Goal: Transaction & Acquisition: Purchase product/service

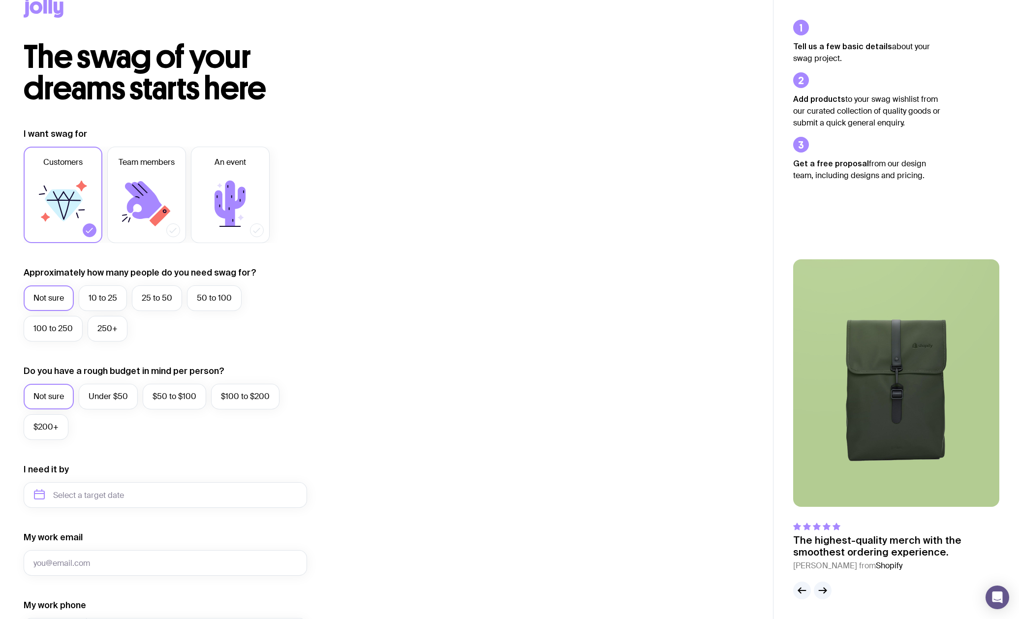
scroll to position [25, 0]
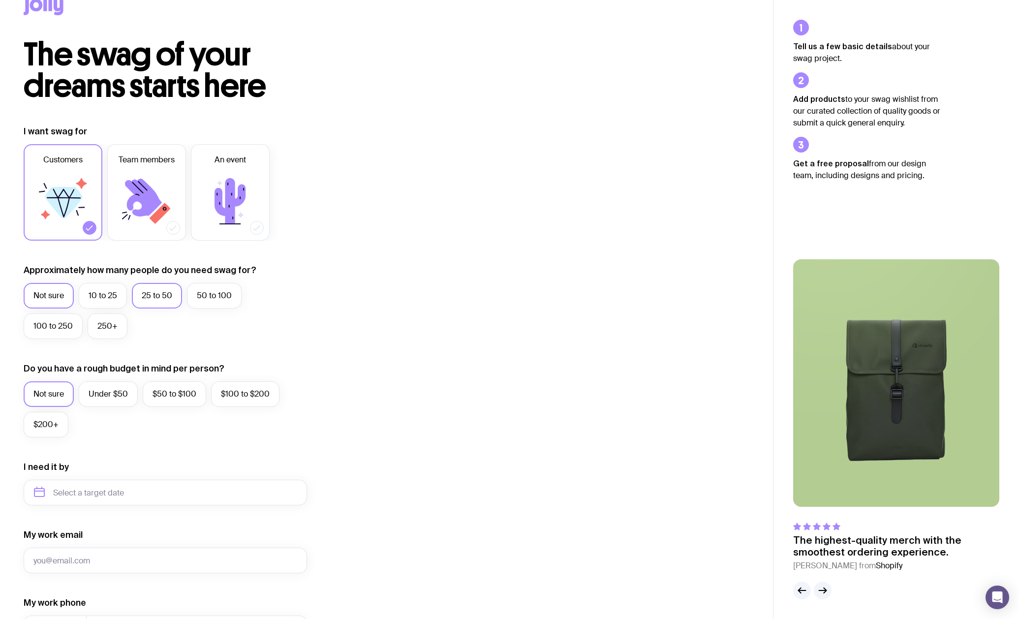
click at [149, 300] on label "25 to 50" at bounding box center [157, 296] width 50 height 26
click at [0, 0] on input "25 to 50" at bounding box center [0, 0] width 0 height 0
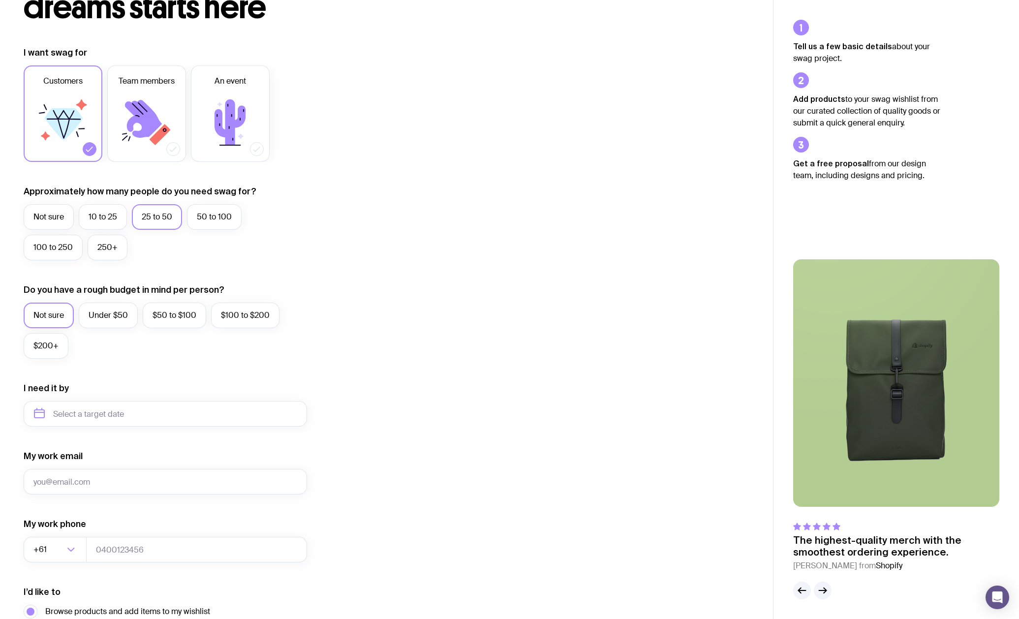
scroll to position [104, 0]
click at [48, 347] on label "$200+" at bounding box center [46, 346] width 45 height 26
click at [0, 0] on input "$200+" at bounding box center [0, 0] width 0 height 0
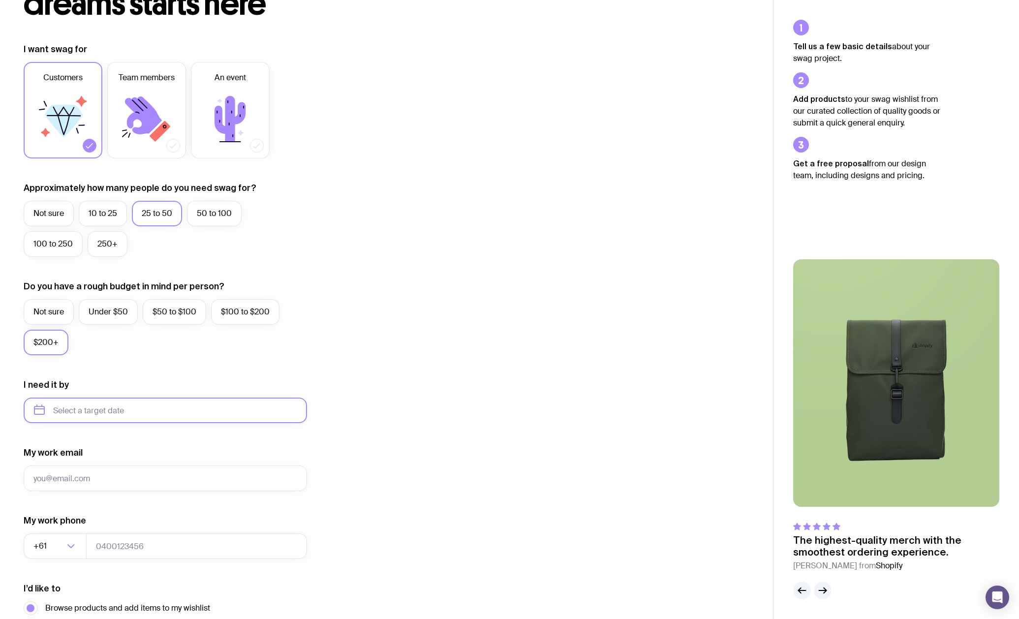
drag, startPoint x: 89, startPoint y: 410, endPoint x: 94, endPoint y: 410, distance: 4.9
click at [89, 410] on input "text" at bounding box center [166, 411] width 284 height 26
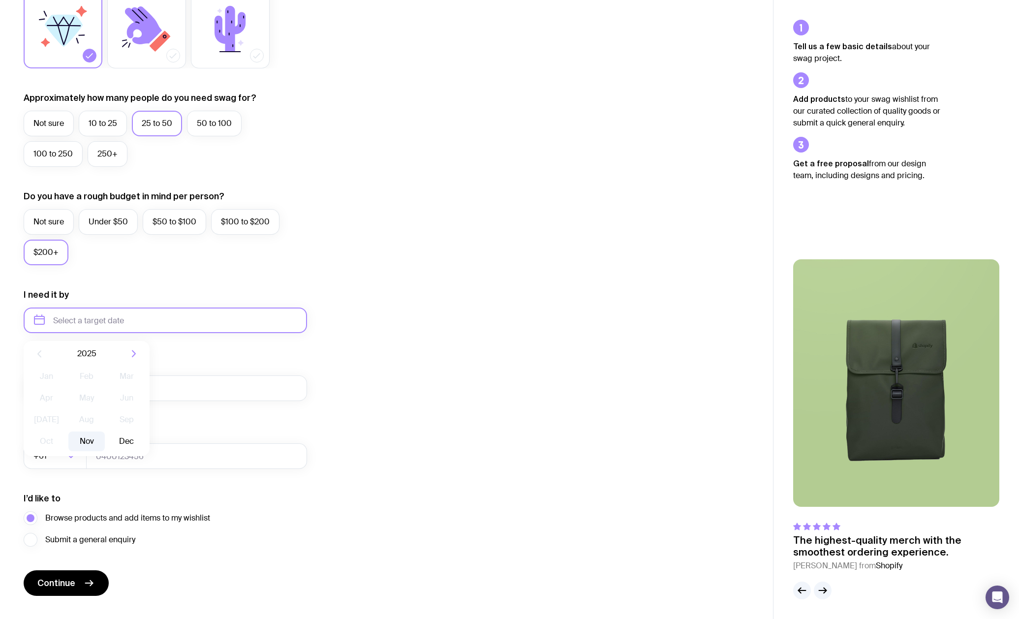
scroll to position [214, 0]
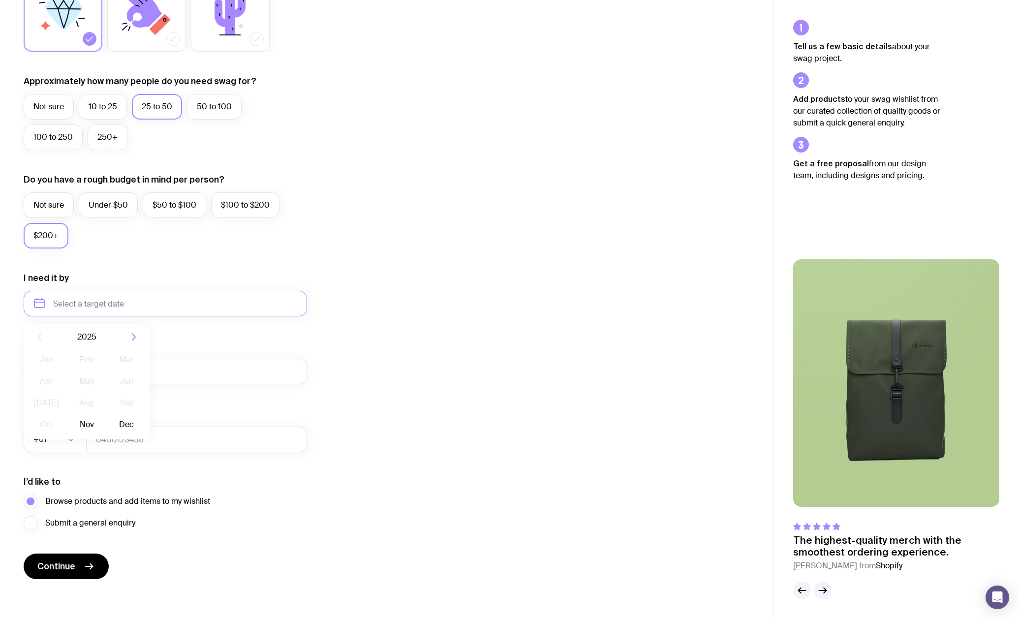
click at [247, 327] on form "I want swag for Customers Team members An event Approximately how many people d…" at bounding box center [166, 258] width 284 height 643
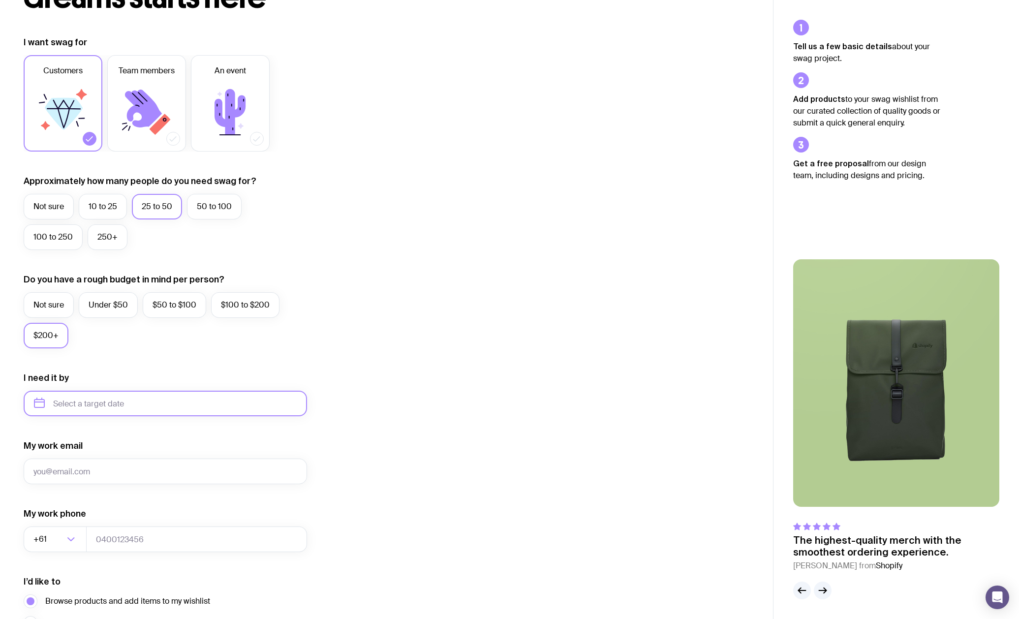
scroll to position [0, 0]
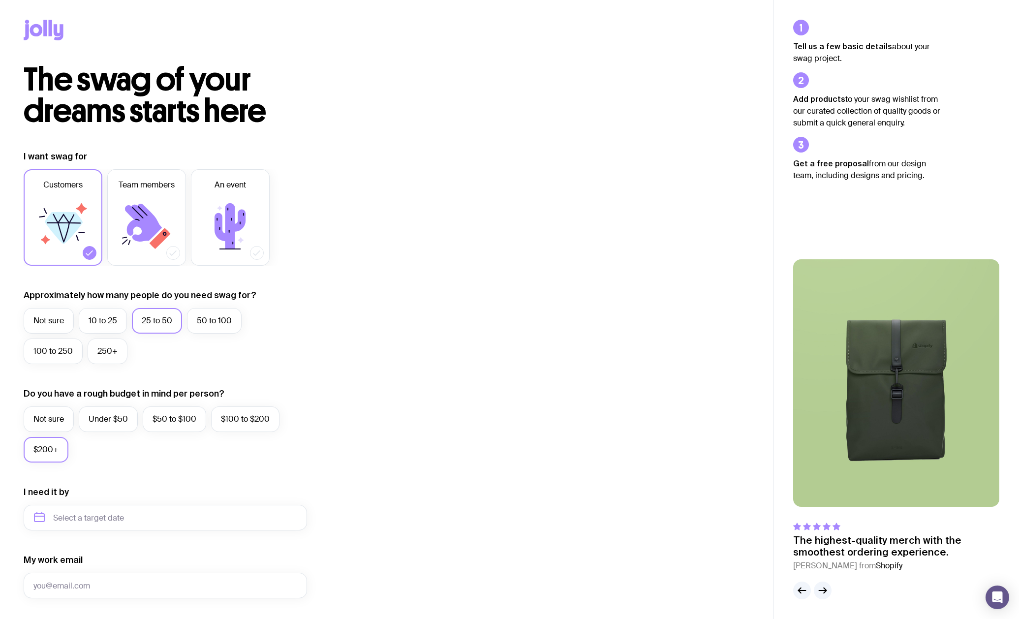
click at [37, 34] on icon at bounding box center [36, 30] width 13 height 12
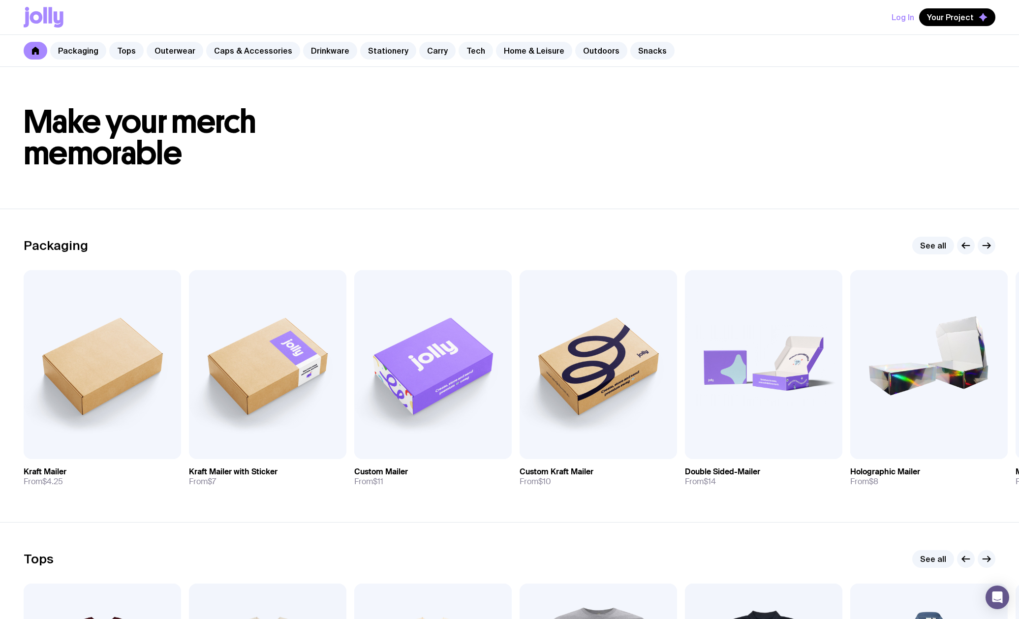
click at [467, 52] on link "Tech" at bounding box center [476, 51] width 34 height 18
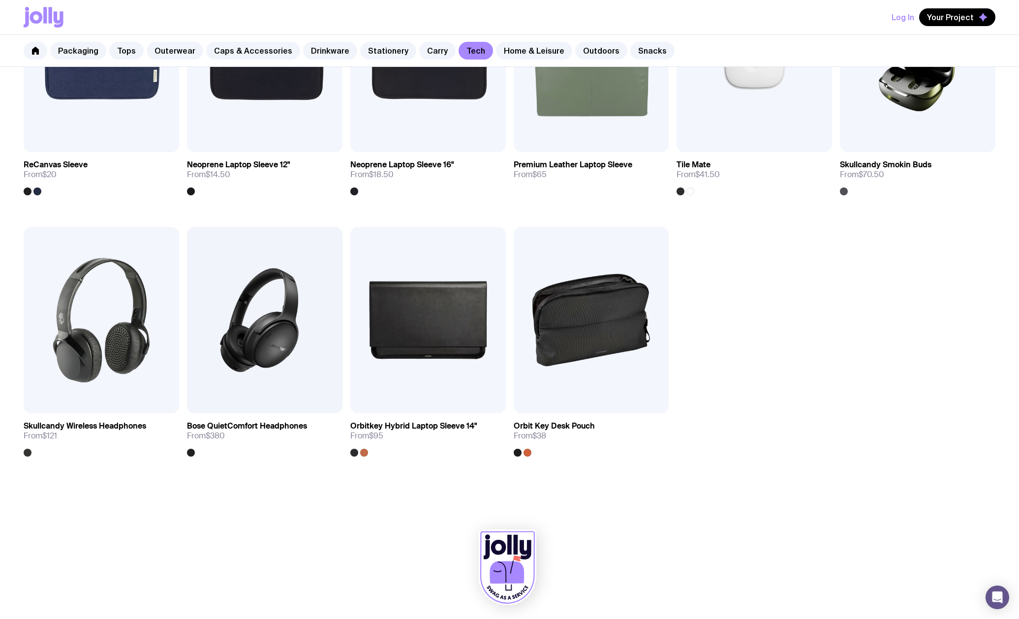
scroll to position [1080, 0]
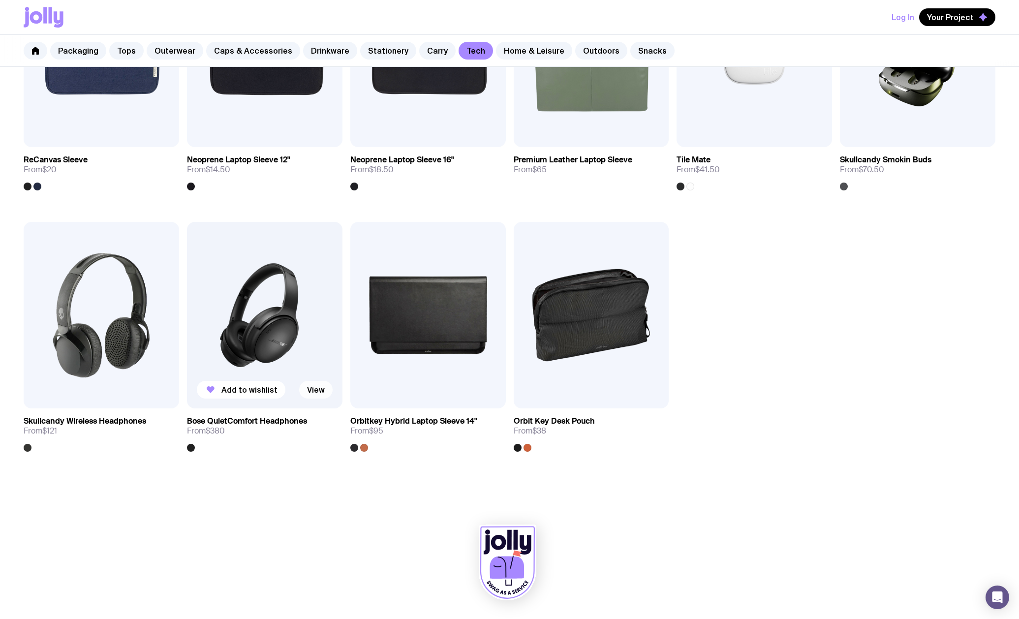
click at [316, 390] on link "View" at bounding box center [315, 390] width 33 height 18
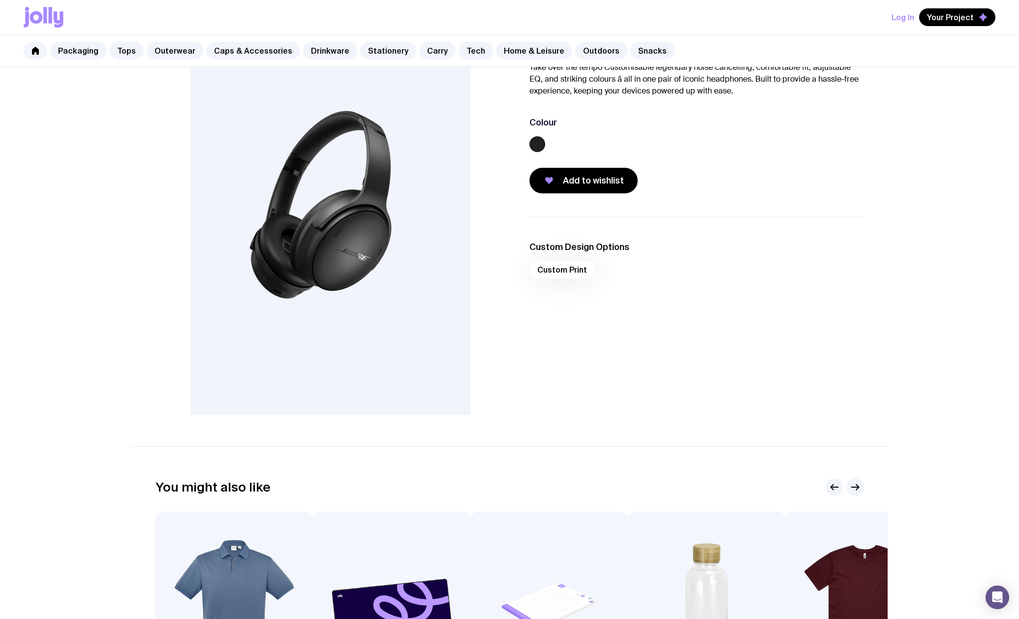
scroll to position [96, 0]
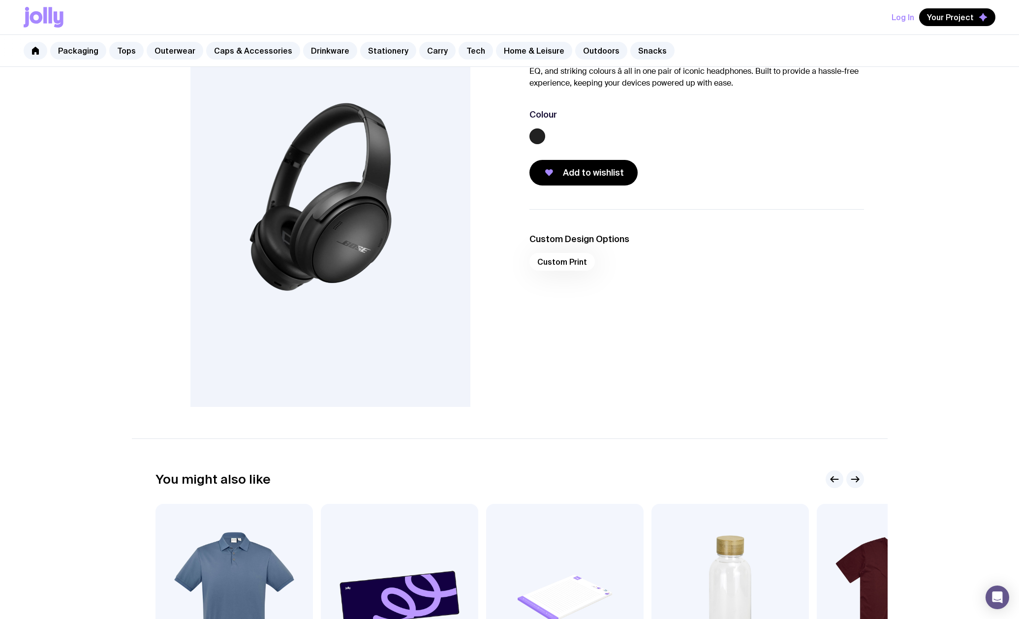
click at [562, 260] on div "Custom Print" at bounding box center [697, 265] width 335 height 24
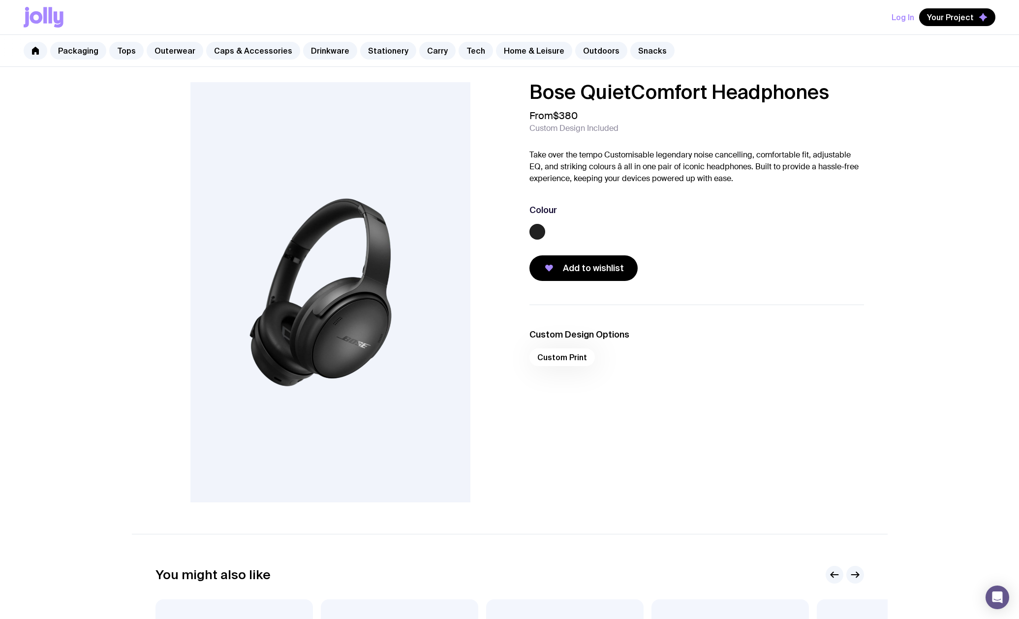
scroll to position [0, 0]
click at [421, 53] on link "Carry" at bounding box center [437, 51] width 36 height 18
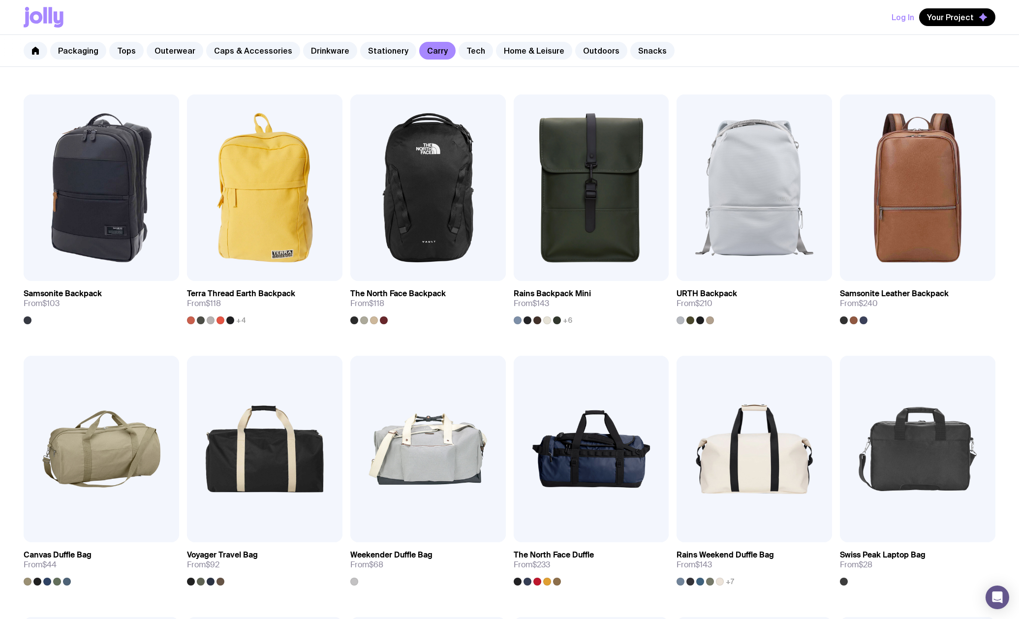
scroll to position [711, 0]
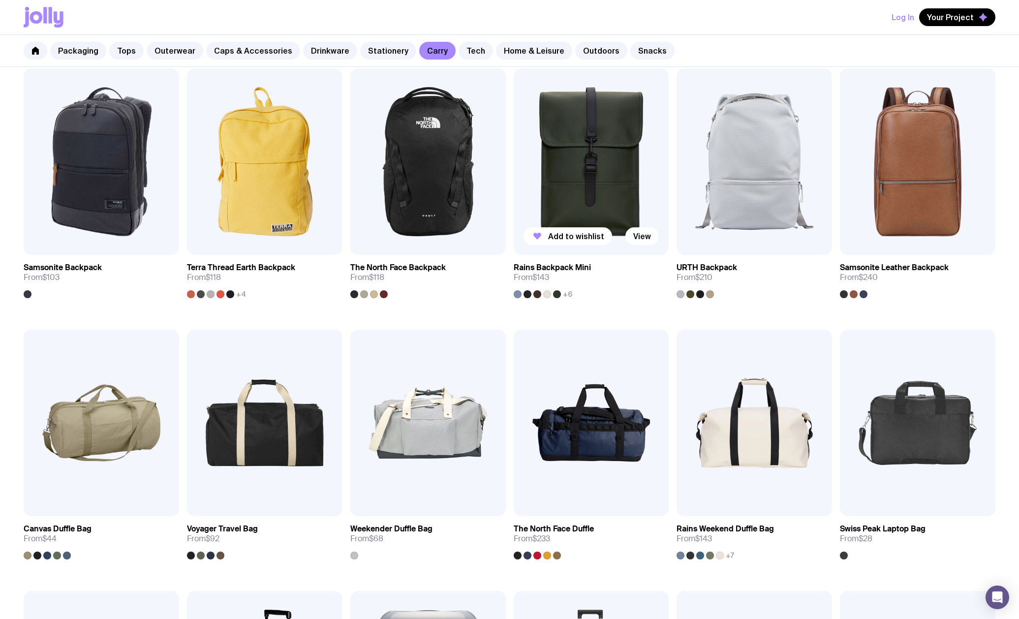
click at [603, 148] on img at bounding box center [592, 161] width 156 height 187
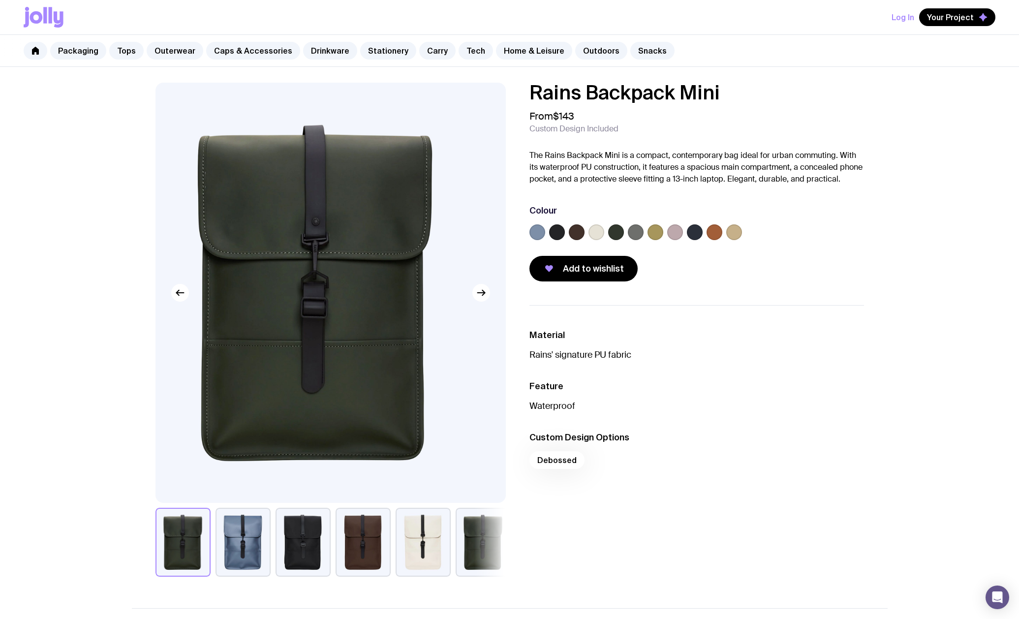
drag, startPoint x: 379, startPoint y: 302, endPoint x: 261, endPoint y: 298, distance: 118.7
click at [261, 298] on img at bounding box center [314, 293] width 350 height 420
